Goal: Task Accomplishment & Management: Complete application form

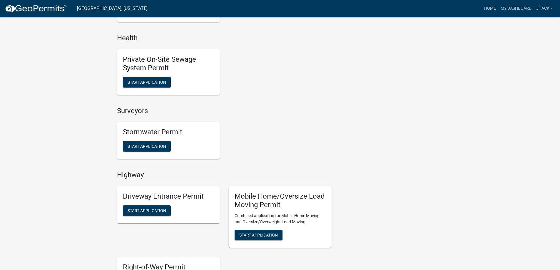
scroll to position [394, 0]
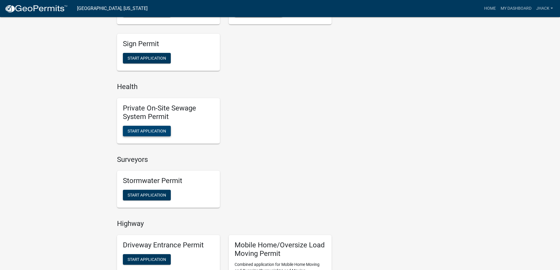
click at [142, 130] on span "Start Application" at bounding box center [147, 130] width 39 height 5
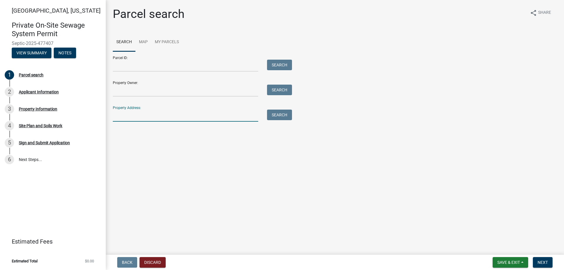
click at [124, 118] on input "Property Address:" at bounding box center [186, 116] width 146 height 12
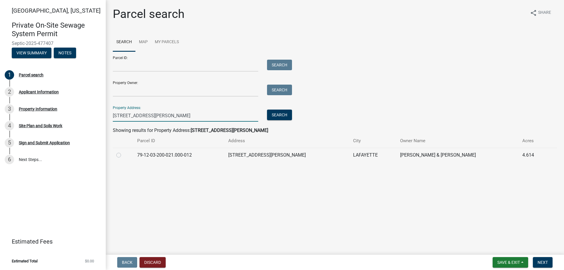
type input "[STREET_ADDRESS][PERSON_NAME]"
click at [123, 152] on label at bounding box center [123, 152] width 0 height 0
click at [123, 156] on input "radio" at bounding box center [125, 154] width 4 height 4
radio input "true"
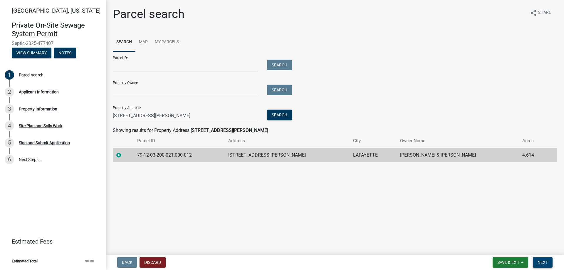
click at [546, 263] on span "Next" at bounding box center [543, 262] width 10 height 5
click at [544, 259] on button "Next" at bounding box center [543, 262] width 20 height 11
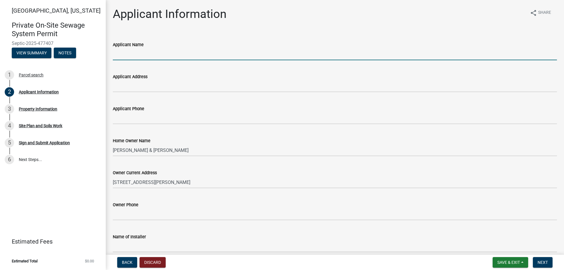
click at [123, 53] on input "Applicant Name" at bounding box center [335, 54] width 445 height 12
type input "[PERSON_NAME]"
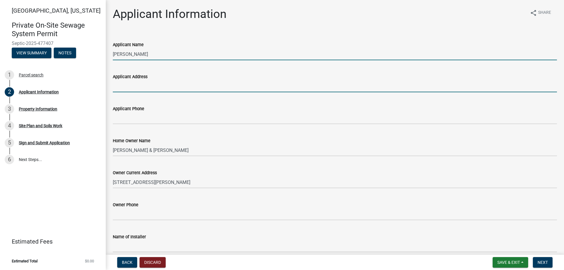
click at [130, 86] on input "Applicant Address" at bounding box center [335, 86] width 445 height 12
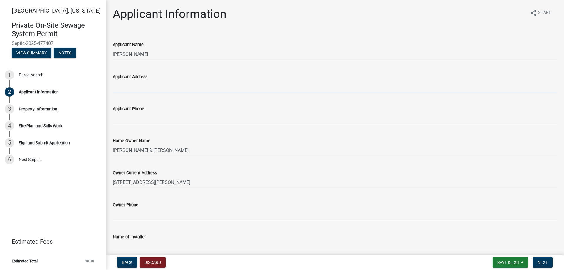
type input "6204 S 150 W"
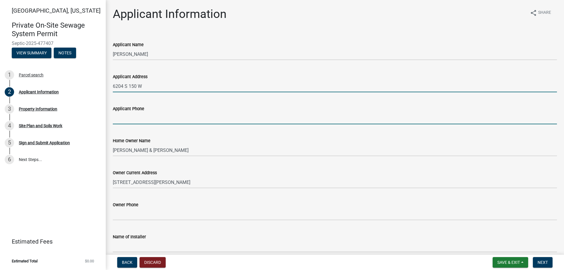
type input "7654917795"
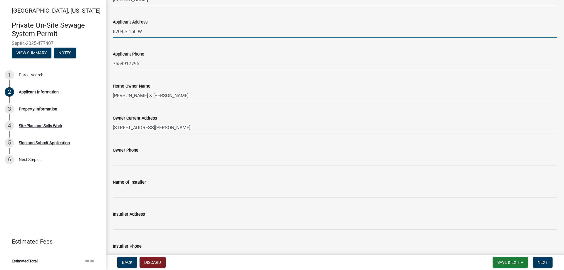
scroll to position [59, 0]
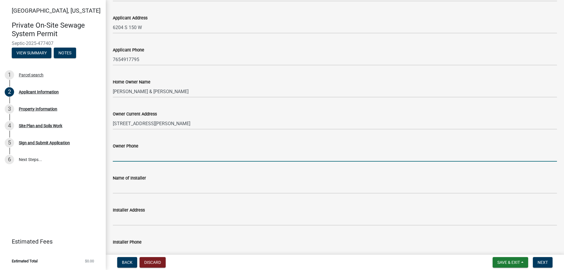
click at [128, 157] on input "Owner Phone" at bounding box center [335, 156] width 445 height 12
type input "[PHONE_NUMBER]"
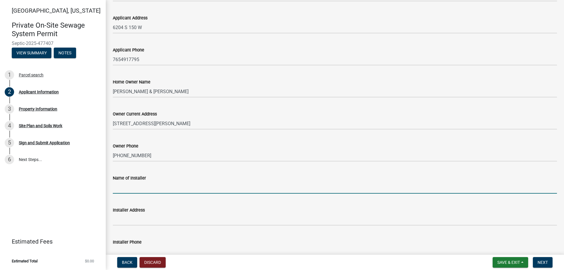
click at [119, 186] on input "Name of Installer" at bounding box center [335, 188] width 445 height 12
type input "Hack Excavating Inc."
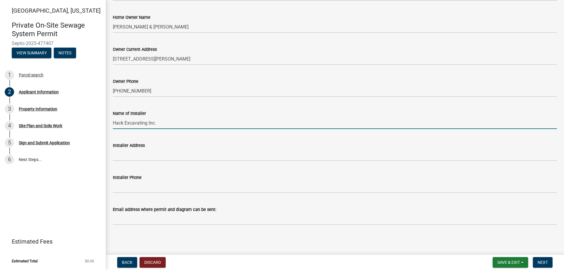
scroll to position [124, 0]
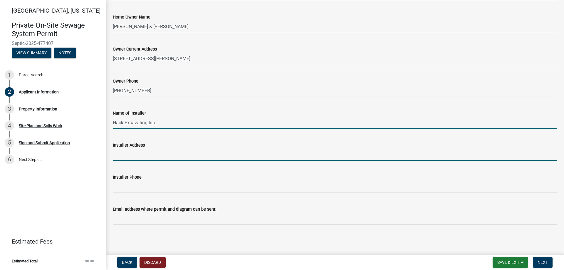
click at [135, 157] on input "Installer Address" at bounding box center [335, 155] width 445 height 12
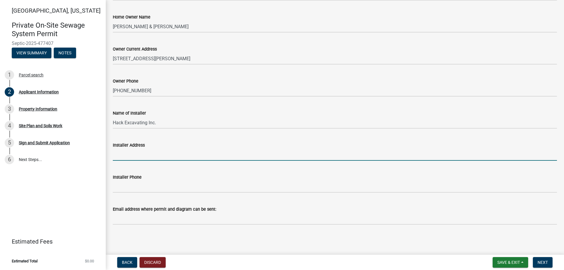
type input "3700 S 175 W"
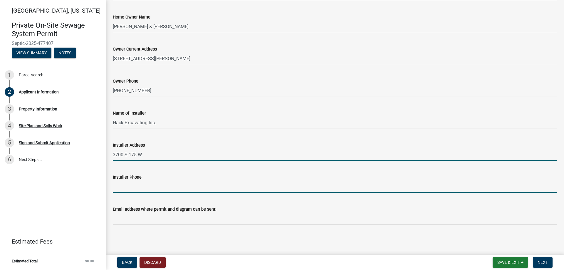
type input "7654917795"
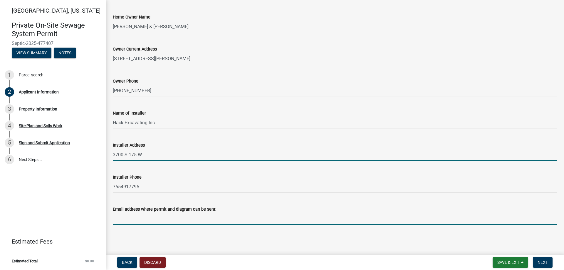
click at [126, 218] on input "Email address where permit and diagram can be sent:" at bounding box center [335, 219] width 445 height 12
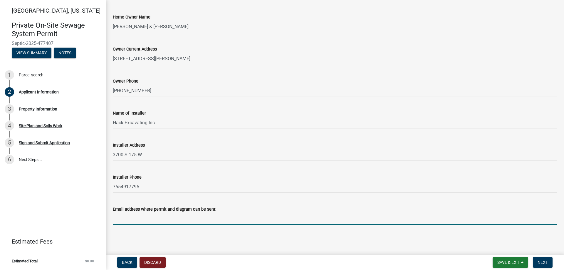
type input "[EMAIL_ADDRESS][DOMAIN_NAME]"
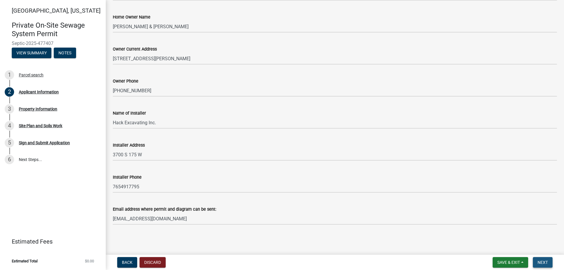
click at [545, 262] on span "Next" at bounding box center [543, 262] width 10 height 5
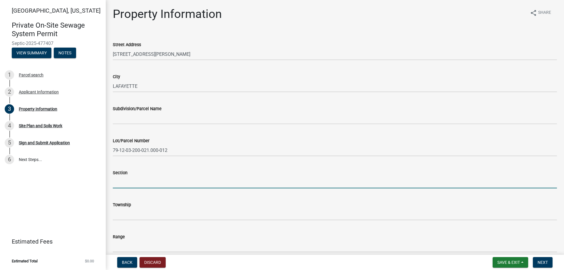
click at [138, 183] on input "Section" at bounding box center [335, 182] width 445 height 12
type input "3"
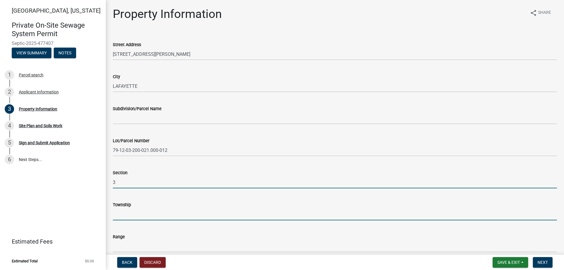
click at [135, 214] on input "Township" at bounding box center [335, 214] width 445 height 12
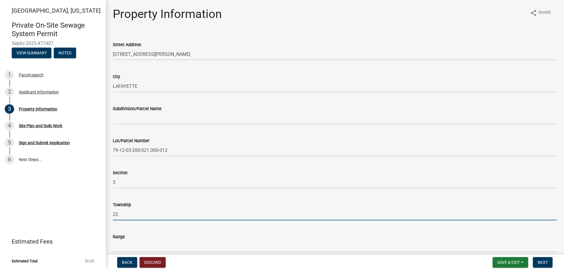
type input "22N"
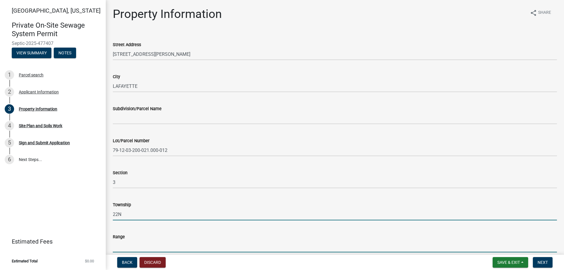
click at [127, 245] on input "Range" at bounding box center [335, 246] width 445 height 12
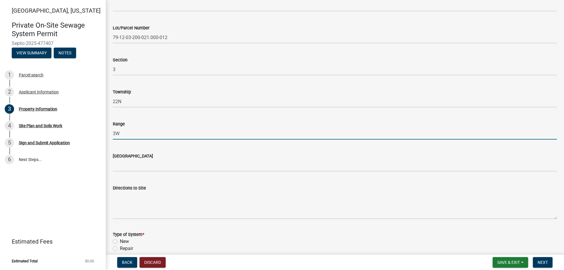
scroll to position [118, 0]
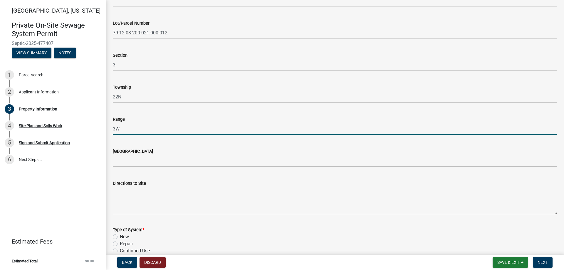
type input "3W"
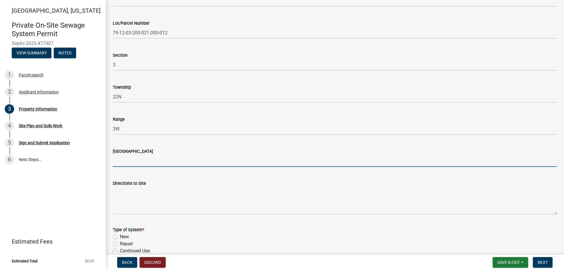
click at [122, 162] on input "[GEOGRAPHIC_DATA]" at bounding box center [335, 161] width 445 height 12
type input "[GEOGRAPHIC_DATA]"
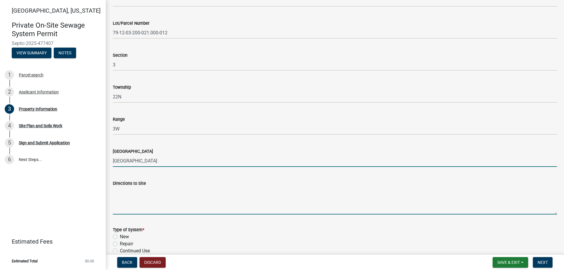
click at [127, 209] on textarea "Directions to Site" at bounding box center [335, 201] width 445 height 28
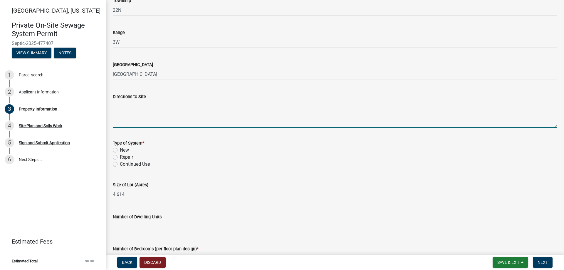
scroll to position [206, 0]
click at [120, 150] on label "New" at bounding box center [124, 148] width 9 height 7
click at [120, 149] on input "New" at bounding box center [122, 147] width 4 height 4
radio input "true"
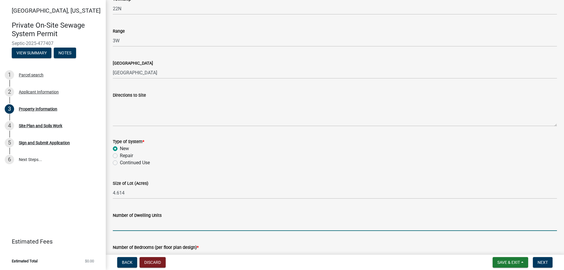
click at [142, 225] on input "Number of Dwelling Units" at bounding box center [335, 225] width 445 height 12
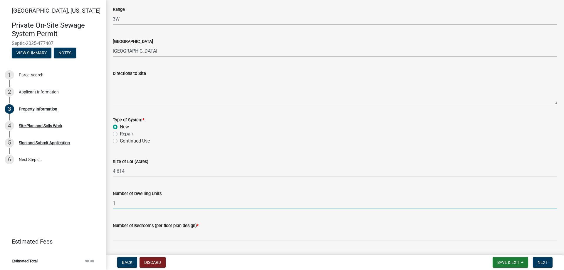
scroll to position [323, 0]
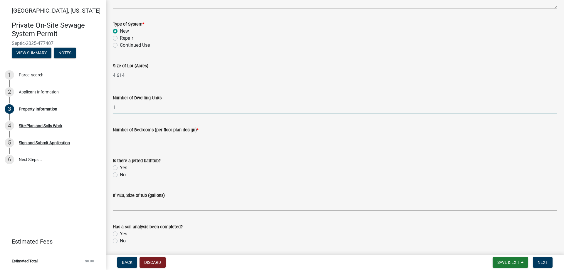
type input "1"
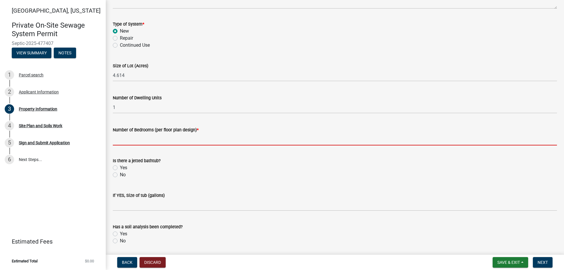
click at [142, 141] on input "Number of Bedrooms (per floor plan design) *" at bounding box center [335, 139] width 445 height 12
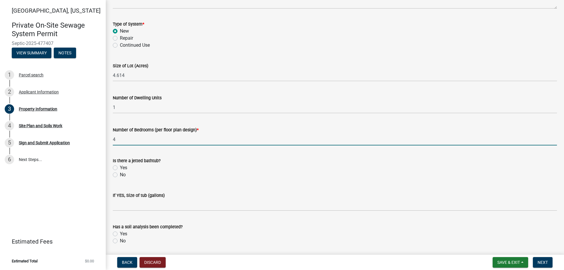
type input "4"
click at [120, 176] on label "No" at bounding box center [123, 174] width 6 height 7
click at [120, 175] on input "No" at bounding box center [122, 173] width 4 height 4
radio input "true"
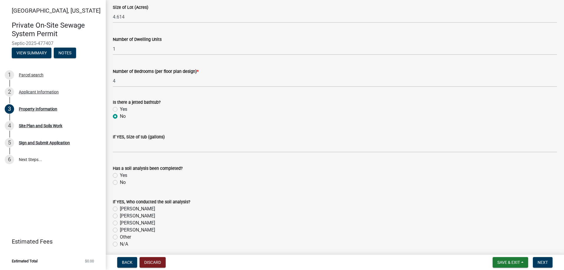
scroll to position [382, 0]
click at [120, 174] on label "Yes" at bounding box center [123, 175] width 7 height 7
click at [120, 174] on input "Yes" at bounding box center [122, 174] width 4 height 4
radio input "true"
click at [120, 224] on label "[PERSON_NAME]" at bounding box center [137, 222] width 35 height 7
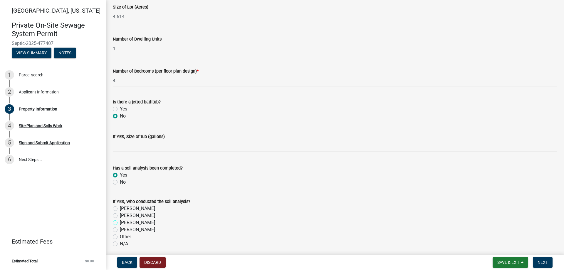
click at [120, 223] on input "[PERSON_NAME]" at bounding box center [122, 221] width 4 height 4
radio input "true"
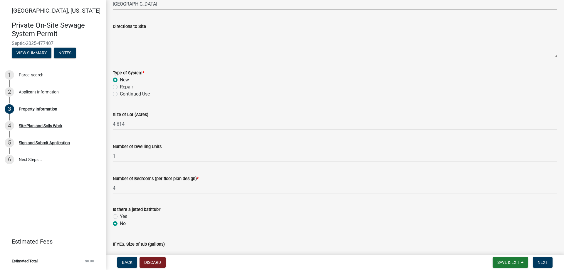
scroll to position [147, 0]
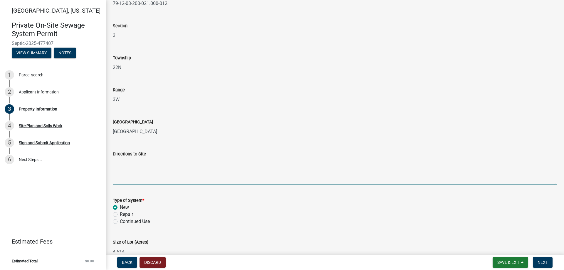
click at [125, 170] on textarea "Directions to Site" at bounding box center [335, 172] width 445 height 28
type textarea "Take SR 38 past Dayton and turn onto [PERSON_NAME][GEOGRAPHIC_DATA]. Property i…"
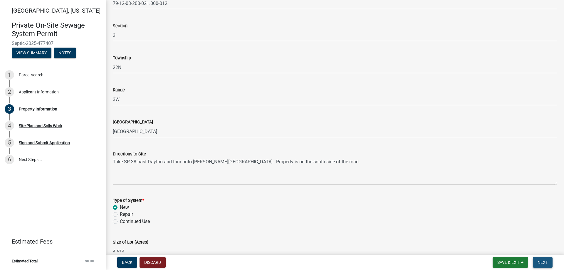
click at [542, 262] on span "Next" at bounding box center [543, 262] width 10 height 5
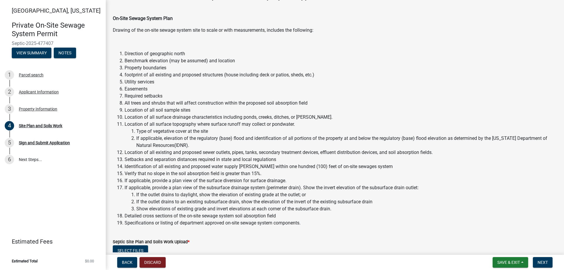
scroll to position [88, 0]
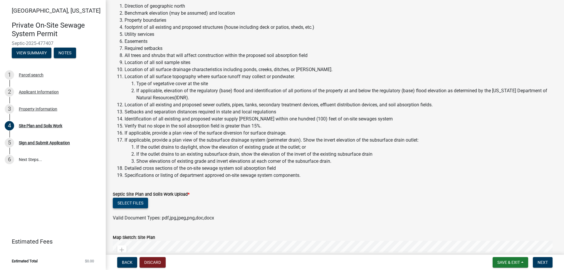
click at [133, 202] on button "Select files" at bounding box center [130, 203] width 35 height 11
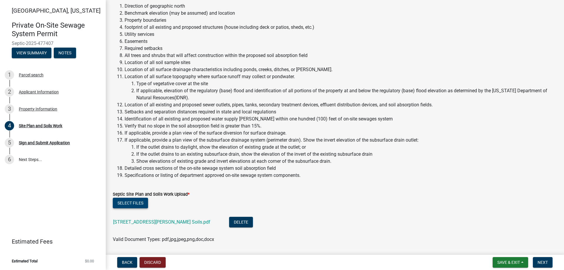
click at [131, 201] on button "Select files" at bounding box center [130, 203] width 35 height 11
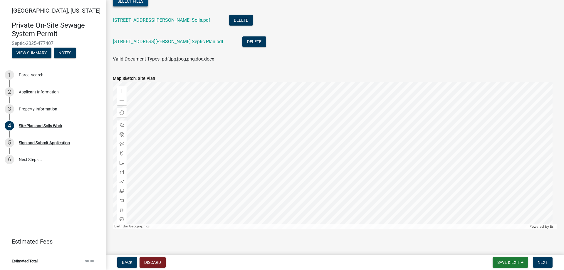
scroll to position [294, 0]
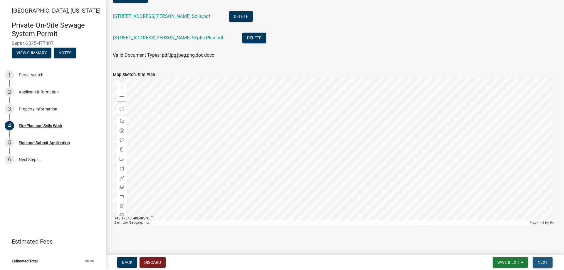
click at [544, 260] on span "Next" at bounding box center [543, 262] width 10 height 5
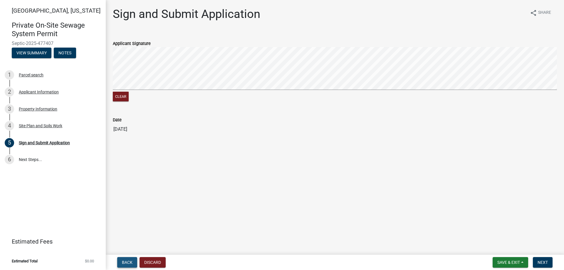
click at [127, 263] on span "Back" at bounding box center [127, 262] width 11 height 5
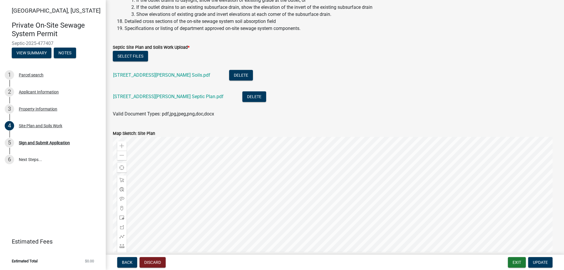
scroll to position [294, 0]
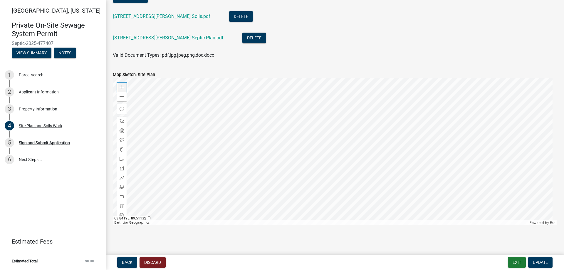
click at [123, 85] on span at bounding box center [122, 87] width 5 height 5
click at [250, 192] on div at bounding box center [335, 151] width 445 height 147
click at [121, 86] on span at bounding box center [122, 87] width 5 height 5
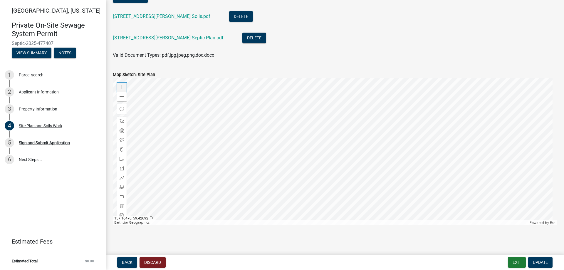
click at [121, 86] on span at bounding box center [122, 87] width 5 height 5
click at [120, 87] on span at bounding box center [122, 87] width 5 height 5
click at [288, 191] on div at bounding box center [335, 151] width 445 height 147
click at [123, 88] on span at bounding box center [122, 87] width 5 height 5
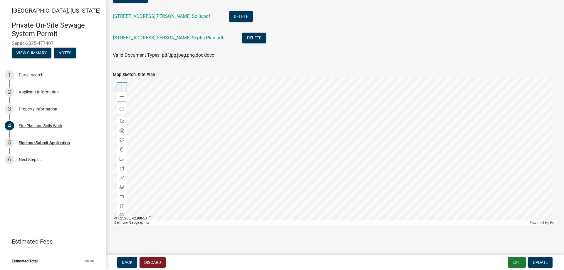
click at [123, 88] on span at bounding box center [122, 87] width 5 height 5
click at [428, 131] on div at bounding box center [335, 151] width 445 height 147
click at [541, 260] on span "Update" at bounding box center [540, 262] width 15 height 5
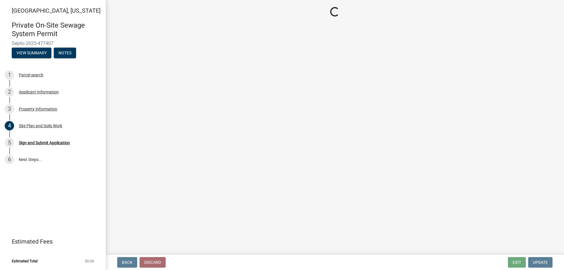
scroll to position [0, 0]
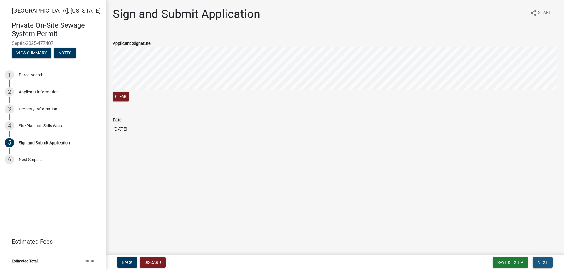
click at [545, 261] on span "Next" at bounding box center [543, 262] width 10 height 5
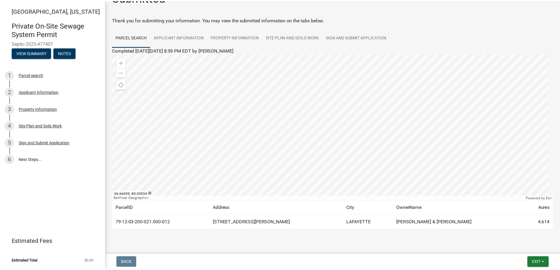
scroll to position [28, 0]
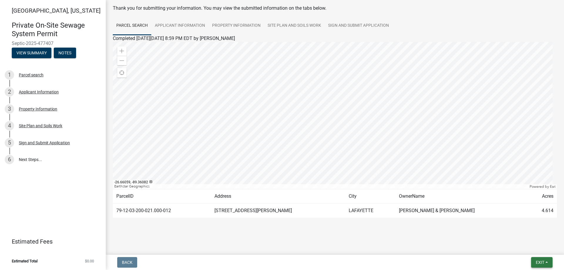
click at [540, 260] on span "Exit" at bounding box center [540, 262] width 9 height 5
click at [524, 248] on button "Save & Exit" at bounding box center [529, 247] width 47 height 14
